Goal: Information Seeking & Learning: Learn about a topic

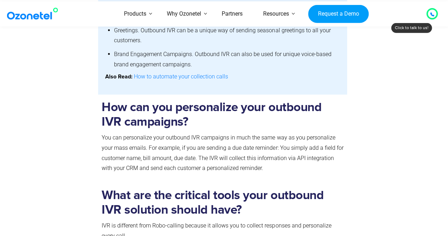
scroll to position [706, 0]
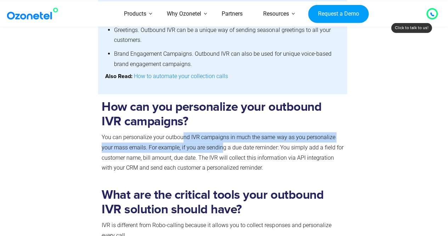
drag, startPoint x: 182, startPoint y: 142, endPoint x: 223, endPoint y: 146, distance: 41.3
click at [223, 146] on p "You can personalize your outbound IVR campaigns in much the same way as you per…" at bounding box center [223, 152] width 242 height 41
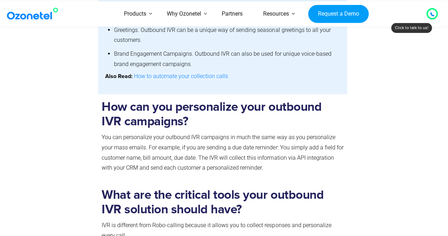
click at [178, 161] on p "You can personalize your outbound IVR campaigns in much the same way as you per…" at bounding box center [223, 152] width 242 height 41
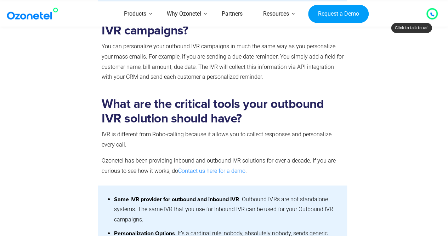
scroll to position [798, 0]
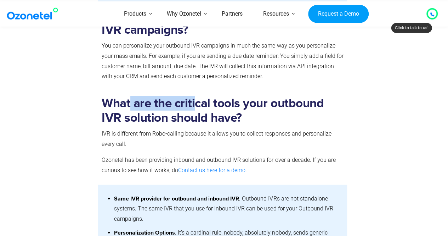
drag, startPoint x: 130, startPoint y: 78, endPoint x: 195, endPoint y: 81, distance: 65.3
click at [195, 81] on div "What are the critical tools your outbound IVR solution should have? IVR is diff…" at bounding box center [223, 126] width 242 height 110
click at [247, 84] on div "What are the critical tools your outbound IVR solution should have? IVR is diff…" at bounding box center [223, 126] width 242 height 110
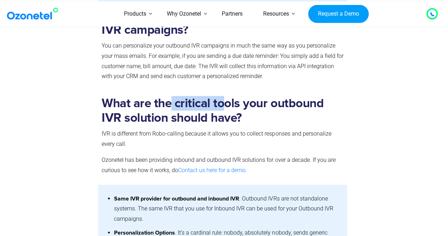
drag, startPoint x: 171, startPoint y: 111, endPoint x: 229, endPoint y: 109, distance: 58.5
click at [229, 109] on h2 "What are the critical tools your outbound IVR solution should have?" at bounding box center [223, 110] width 242 height 29
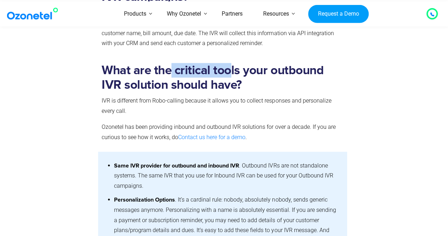
scroll to position [832, 0]
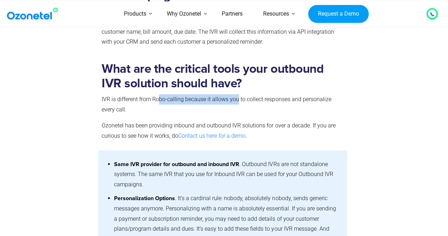
drag, startPoint x: 159, startPoint y: 101, endPoint x: 243, endPoint y: 105, distance: 83.8
click at [243, 105] on p "IVR is different from Robo-calling because it allows you to collect responses a…" at bounding box center [223, 104] width 242 height 21
click at [259, 115] on p "IVR is different from Robo-calling because it allows you to collect responses a…" at bounding box center [223, 104] width 242 height 21
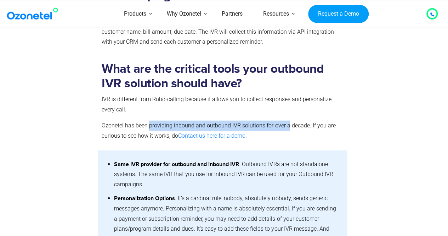
drag, startPoint x: 150, startPoint y: 128, endPoint x: 290, endPoint y: 127, distance: 140.4
click at [290, 127] on p "Ozonetel has been providing inbound and outbound IVR solutions for over a decad…" at bounding box center [223, 131] width 242 height 21
click at [261, 122] on p "Ozonetel has been providing inbound and outbound IVR solutions for over a decad…" at bounding box center [223, 131] width 242 height 21
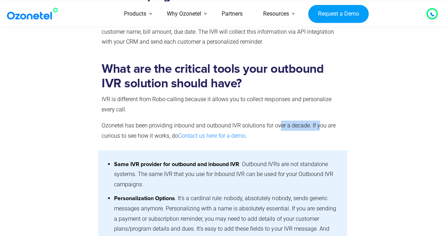
drag, startPoint x: 279, startPoint y: 128, endPoint x: 318, endPoint y: 129, distance: 39.0
click at [318, 129] on p "Ozonetel has been providing inbound and outbound IVR solutions for over a decad…" at bounding box center [223, 131] width 242 height 21
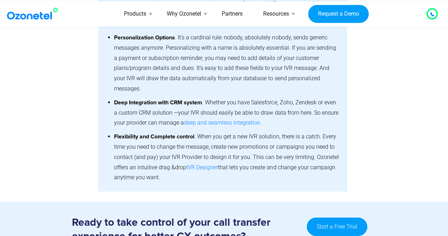
scroll to position [992, 0]
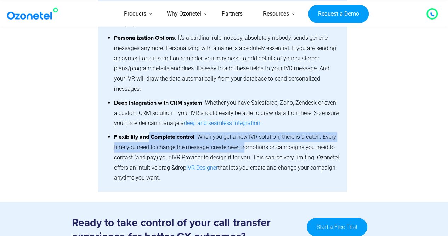
drag, startPoint x: 148, startPoint y: 134, endPoint x: 245, endPoint y: 140, distance: 96.6
click at [245, 140] on li "Flexibility and Complete control . When you get a new IVR solution, there is a …" at bounding box center [227, 157] width 226 height 55
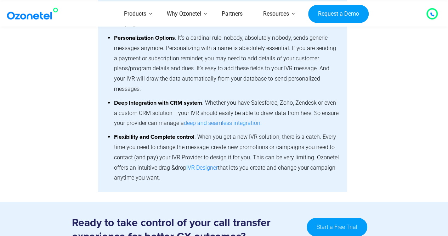
click at [245, 140] on li "Flexibility and Complete control . When you get a new IVR solution, there is a …" at bounding box center [227, 157] width 226 height 55
drag, startPoint x: 213, startPoint y: 148, endPoint x: 301, endPoint y: 151, distance: 87.2
click at [301, 151] on li "Flexibility and Complete control . When you get a new IVR solution, there is a …" at bounding box center [227, 157] width 226 height 55
click at [209, 163] on link "IVR Designer" at bounding box center [202, 168] width 32 height 10
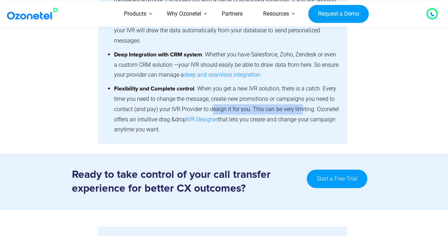
scroll to position [1038, 0]
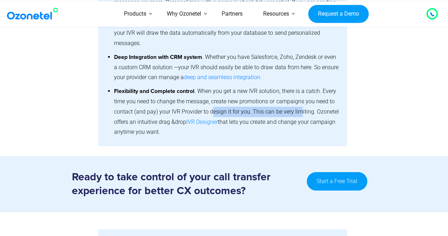
click at [207, 117] on link "IVR Designer" at bounding box center [202, 122] width 32 height 10
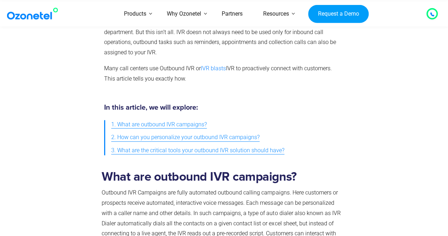
scroll to position [219, 0]
